Goal: Information Seeking & Learning: Learn about a topic

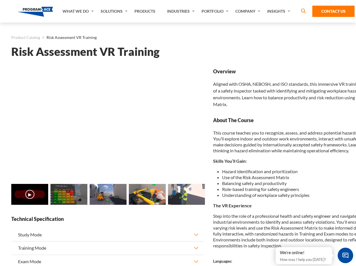
click at [115, 11] on link "Solutions" at bounding box center [115, 11] width 34 height 23
click at [0, 0] on div "AI & Computer Vision Solutions Computer Vision Quality Control AI tools for fas…" at bounding box center [0, 0] width 0 height 0
click at [0, 0] on div "AI & Computer Vision Solutions Virtual Training Solutions Virtual Tour Solution…" at bounding box center [0, 0] width 0 height 0
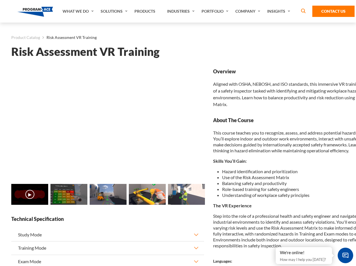
click at [0, 0] on div "AI & Computer Vision Solutions Virtual Training Solutions Virtual Tour Solution…" at bounding box center [0, 0] width 0 height 0
click at [0, 0] on div "AI & Computer Vision Solutions Computer Vision Quality Control AI tools for fas…" at bounding box center [0, 0] width 0 height 0
